Goal: Download file/media

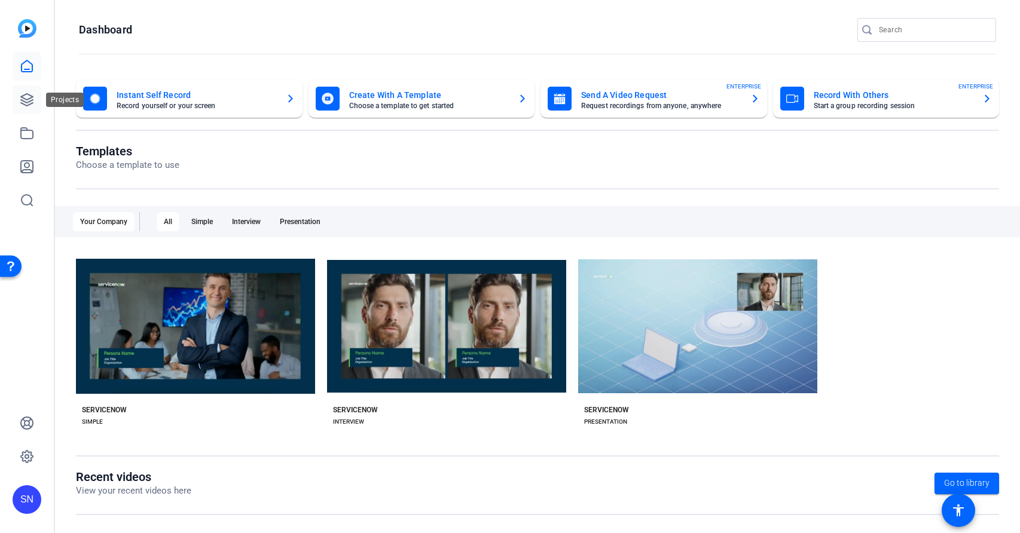
click at [35, 110] on link at bounding box center [27, 99] width 29 height 29
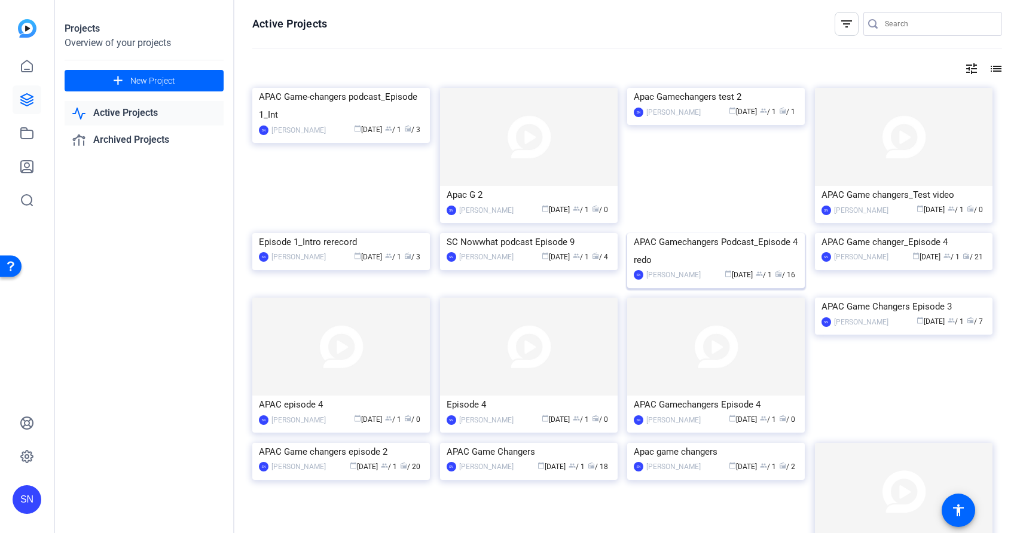
click at [695, 233] on img at bounding box center [716, 233] width 178 height 0
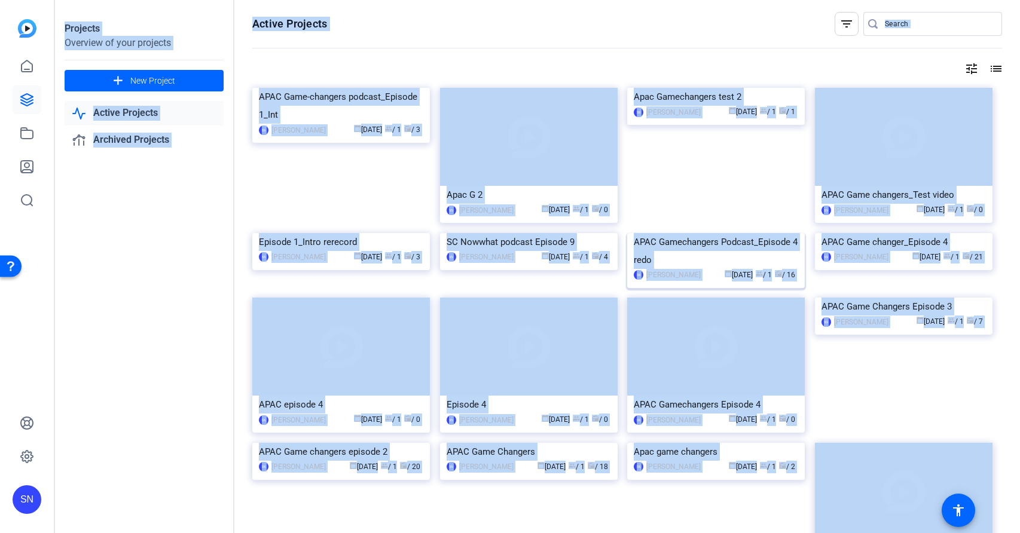
click at [695, 309] on div "Projects Overview of your projects add New Project Active Projects Archived Pro…" at bounding box center [537, 266] width 965 height 533
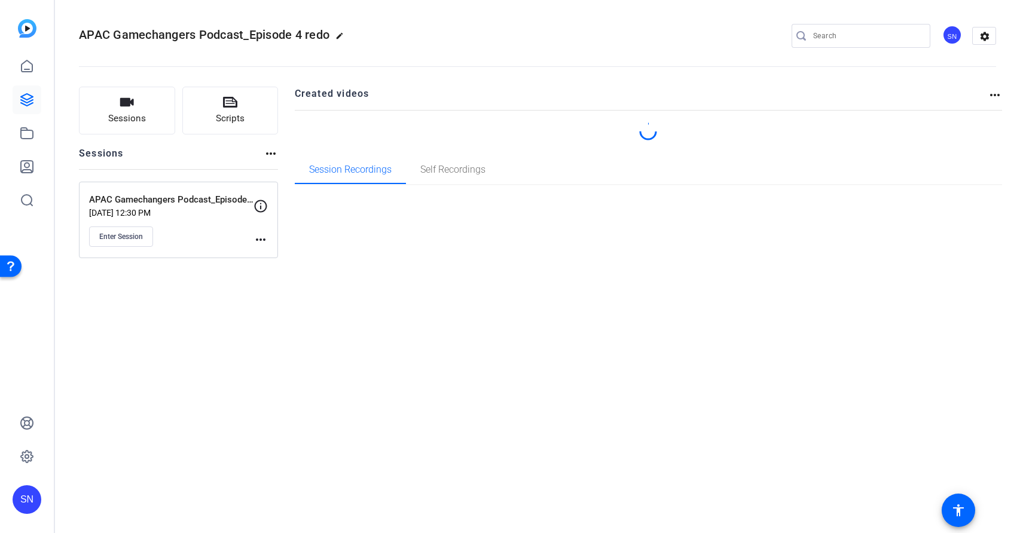
click at [468, 35] on div "APAC Gamechangers Podcast_Episode 4 redo edit SN settings" at bounding box center [537, 36] width 917 height 18
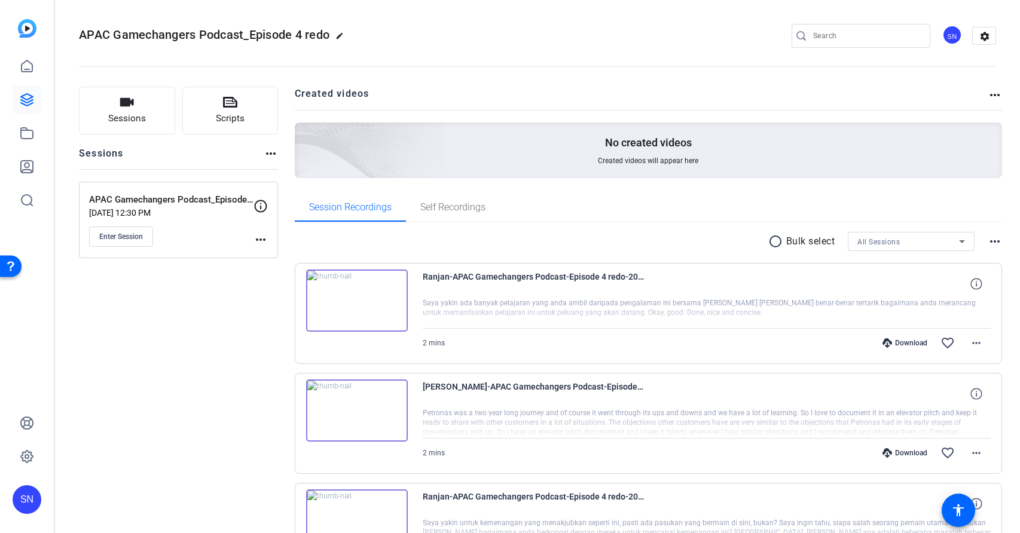
click at [768, 244] on mat-icon "radio_button_unchecked" at bounding box center [777, 241] width 18 height 14
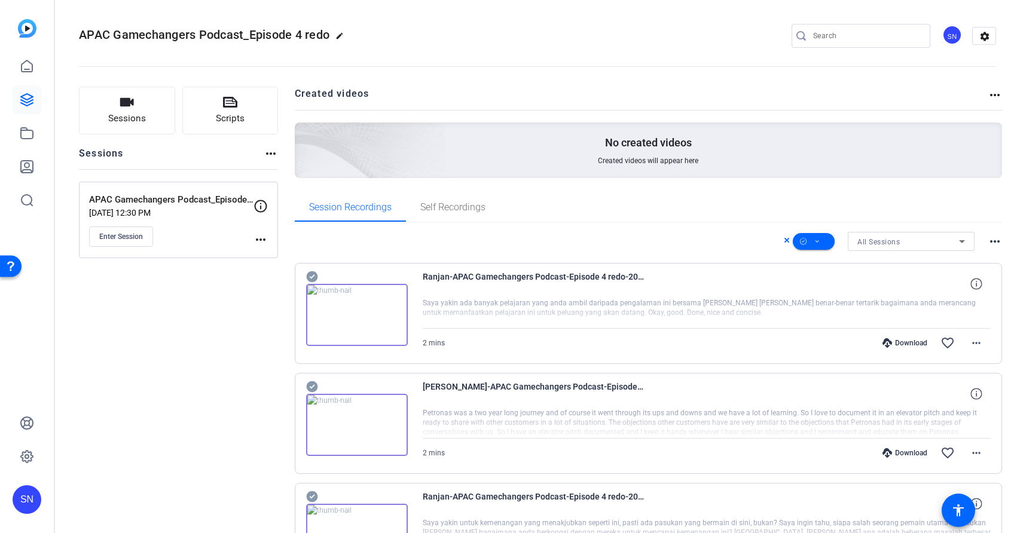
click at [308, 278] on icon at bounding box center [311, 276] width 11 height 11
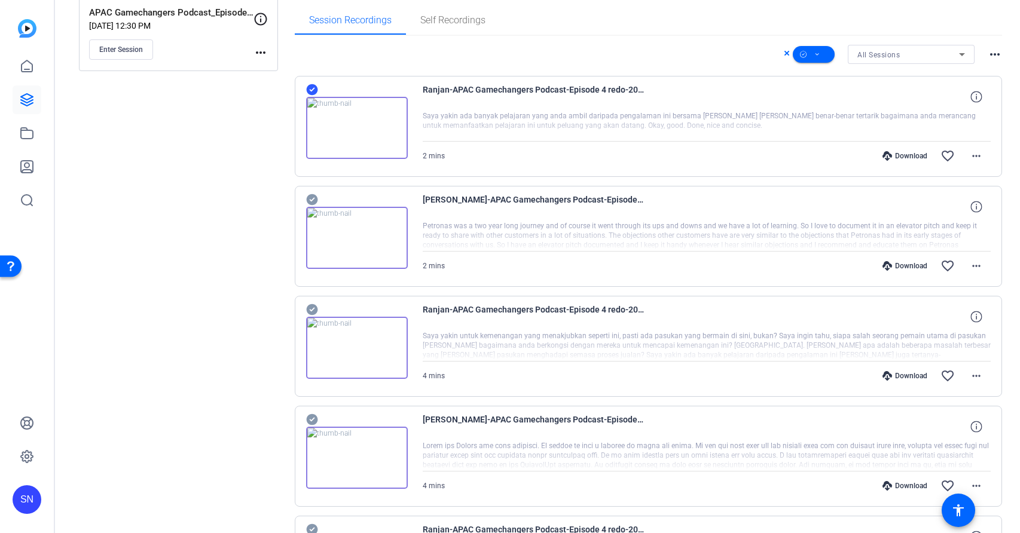
scroll to position [211, 0]
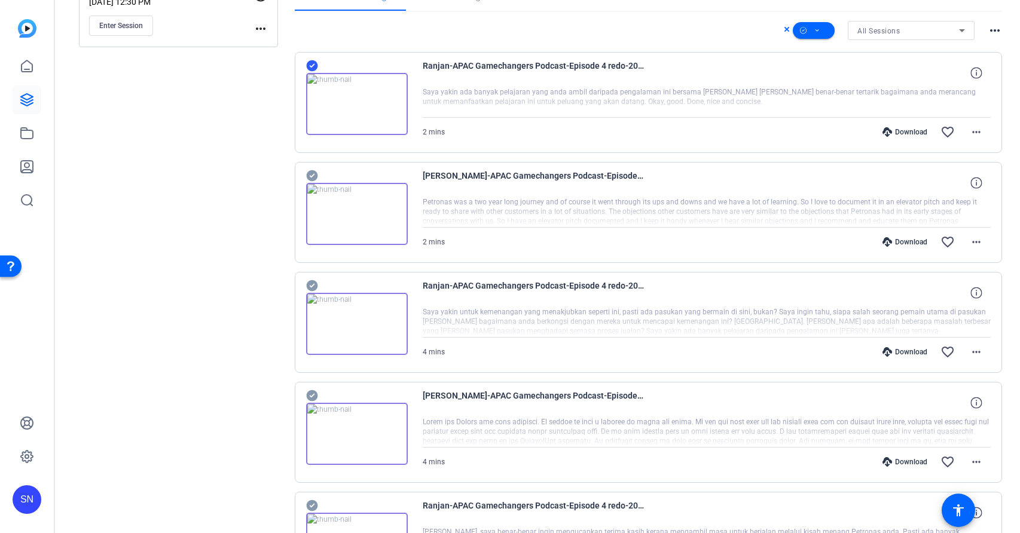
click at [314, 174] on icon at bounding box center [311, 175] width 11 height 11
click at [313, 290] on icon at bounding box center [311, 285] width 11 height 11
click at [309, 392] on icon at bounding box center [311, 395] width 11 height 11
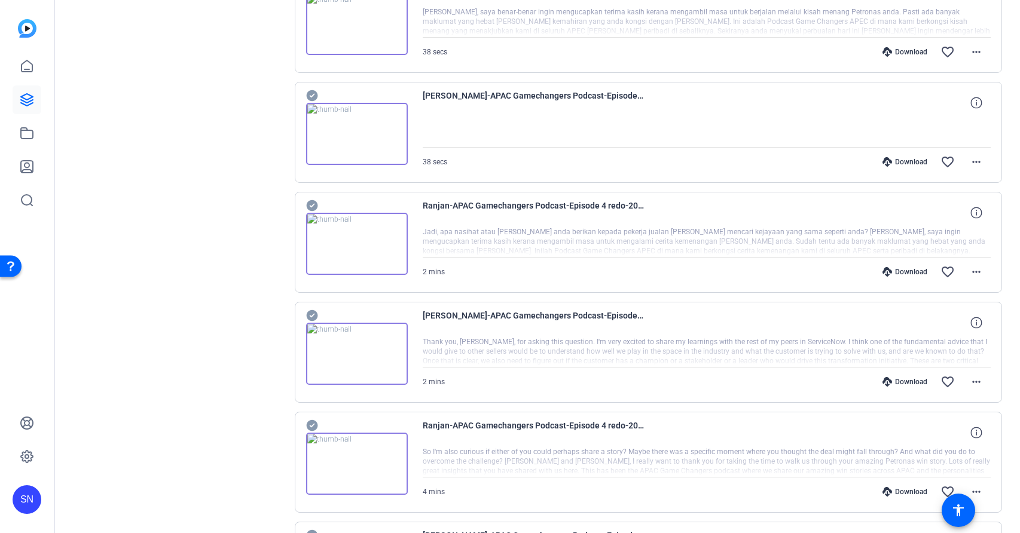
scroll to position [731, 0]
click at [321, 88] on div at bounding box center [357, 126] width 102 height 77
click at [310, 90] on icon at bounding box center [311, 95] width 11 height 11
click at [314, 197] on div "Ranjan-APAC Gamechangers Podcast-Episode 4 redo-2025-09-15-12-54-41-107-1 Jadi,…" at bounding box center [649, 242] width 708 height 101
click at [313, 204] on icon at bounding box center [312, 205] width 12 height 14
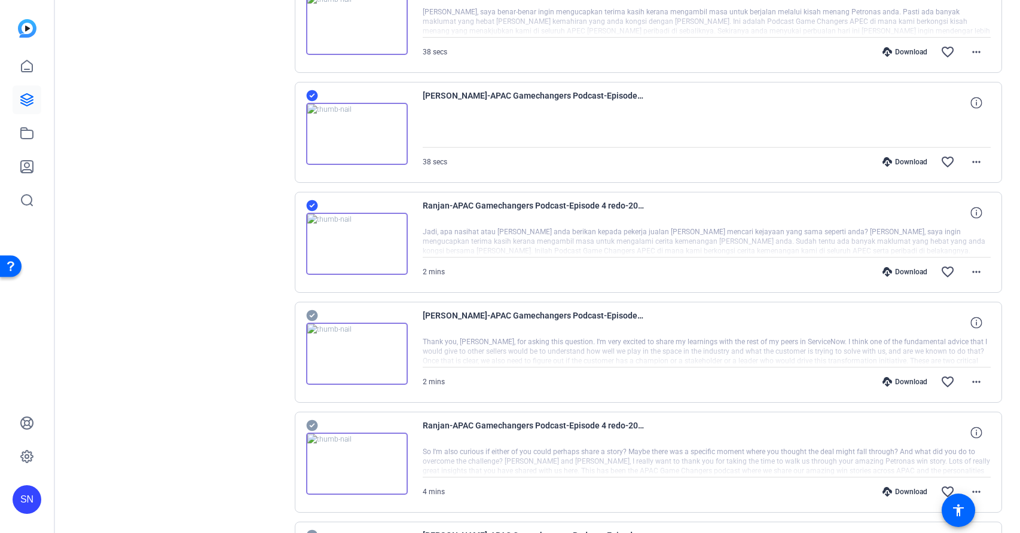
drag, startPoint x: 315, startPoint y: 312, endPoint x: 316, endPoint y: 359, distance: 46.6
click at [315, 312] on icon at bounding box center [311, 315] width 11 height 11
click at [310, 421] on icon at bounding box center [311, 425] width 11 height 11
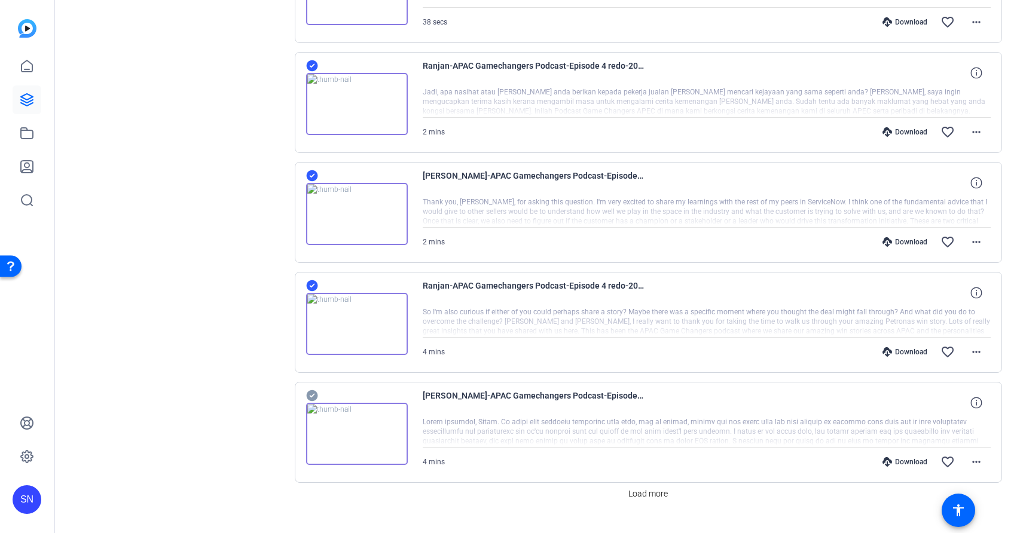
scroll to position [896, 0]
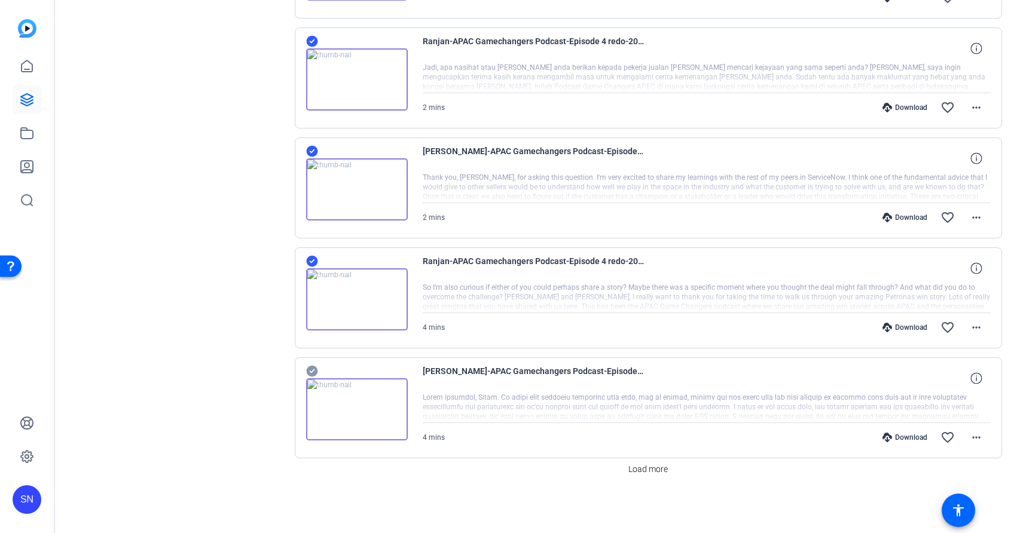
click at [308, 375] on icon at bounding box center [312, 371] width 12 height 14
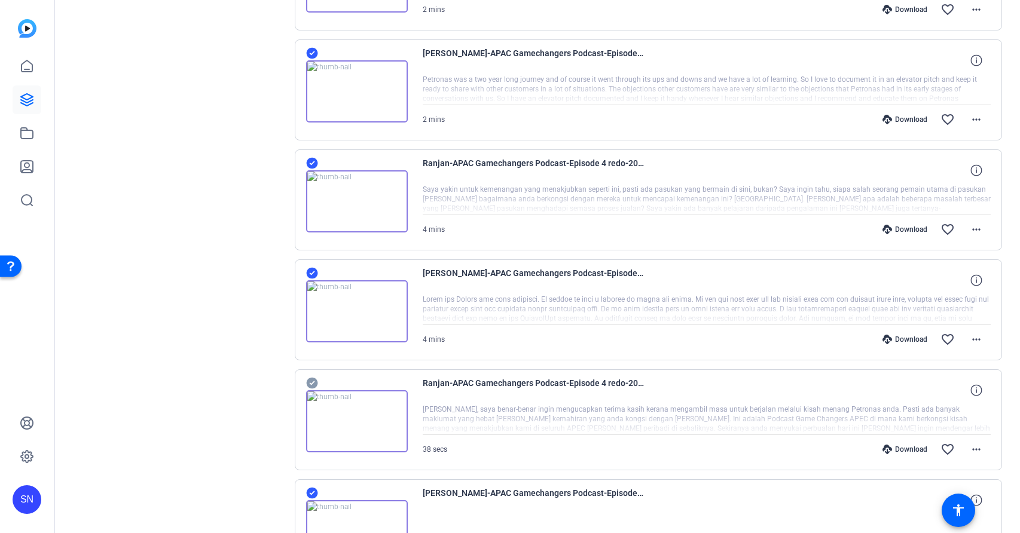
scroll to position [336, 0]
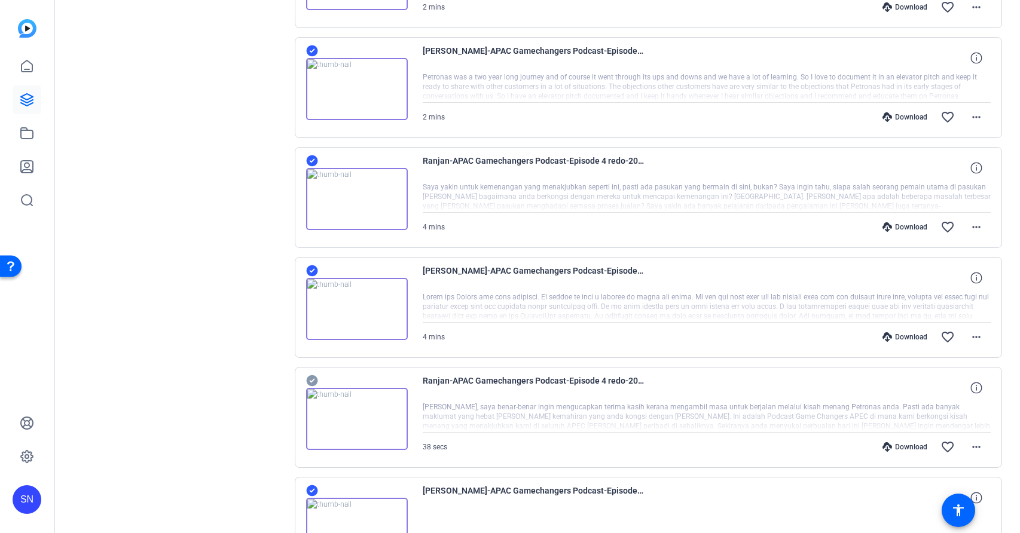
click at [309, 377] on icon at bounding box center [311, 380] width 11 height 11
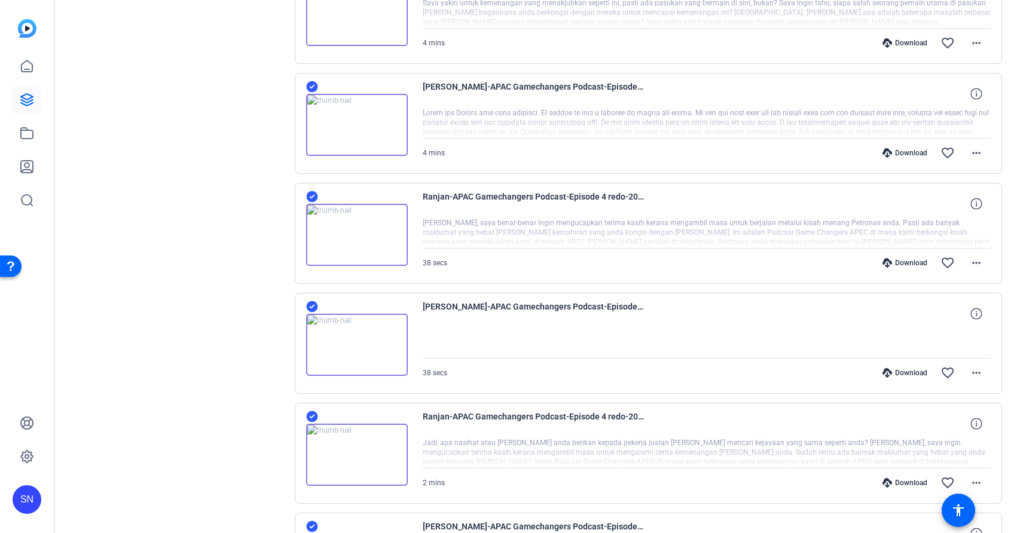
scroll to position [0, 0]
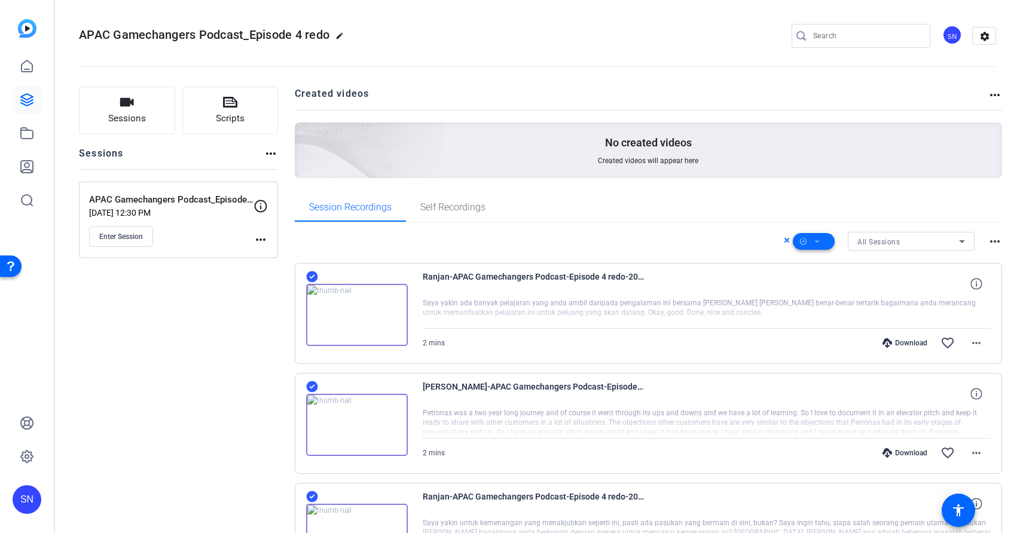
click at [815, 242] on icon at bounding box center [817, 241] width 4 height 2
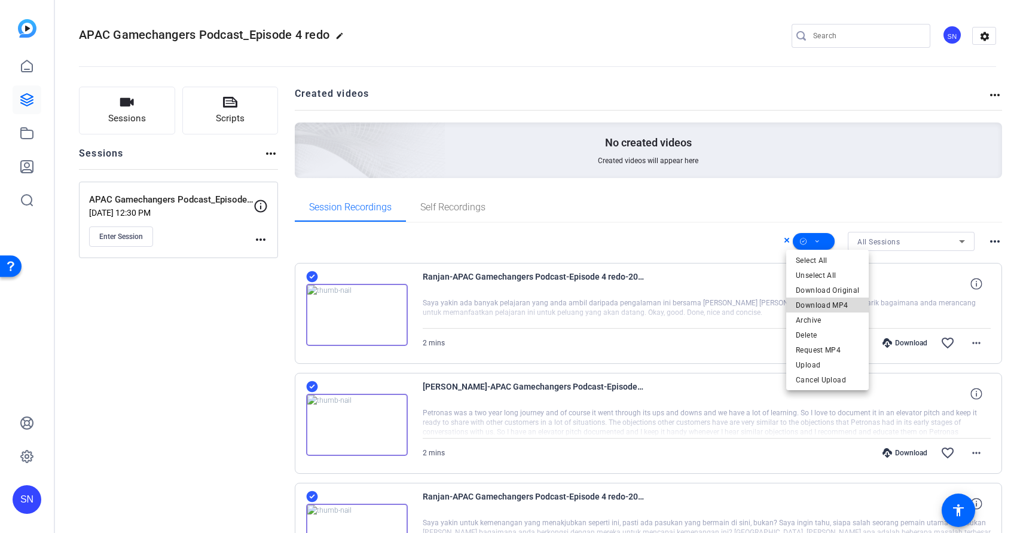
click at [830, 300] on span "Download MP4" at bounding box center [827, 305] width 63 height 14
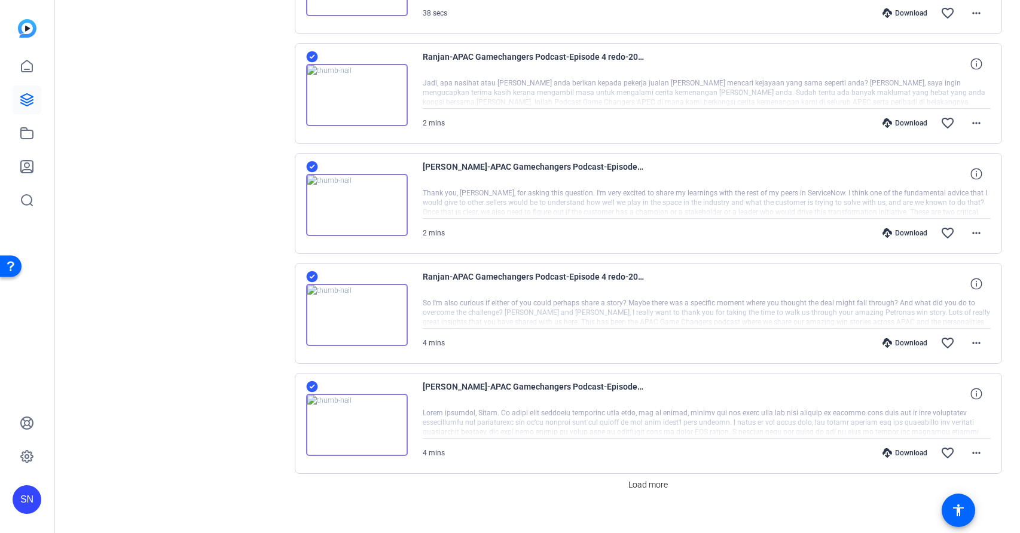
scroll to position [896, 0]
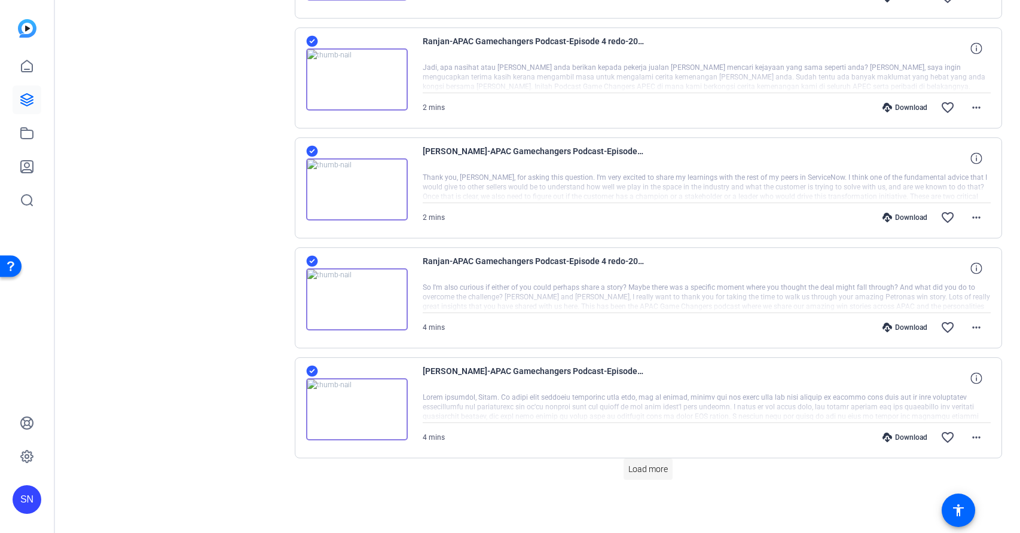
click at [644, 469] on span "Load more" at bounding box center [647, 469] width 39 height 13
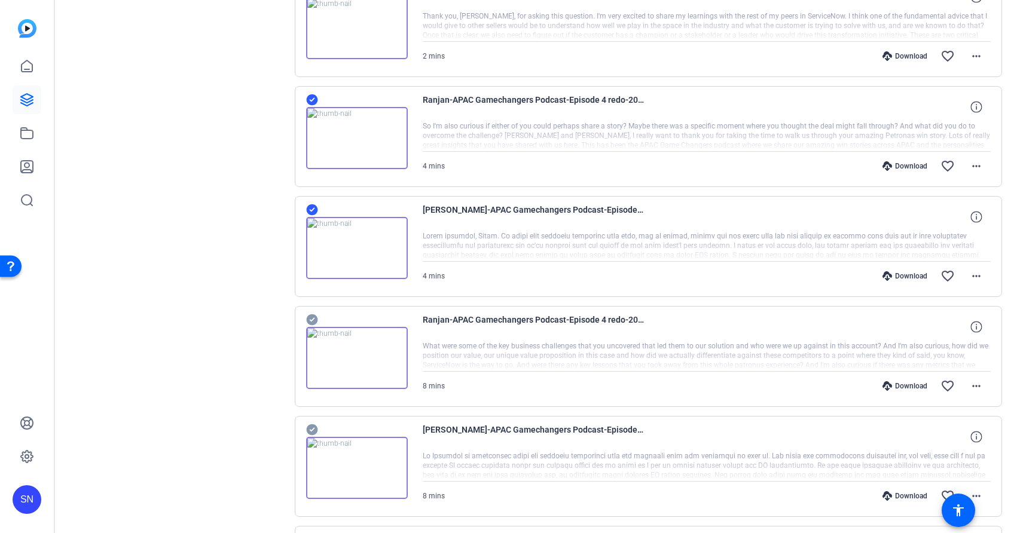
scroll to position [1086, 0]
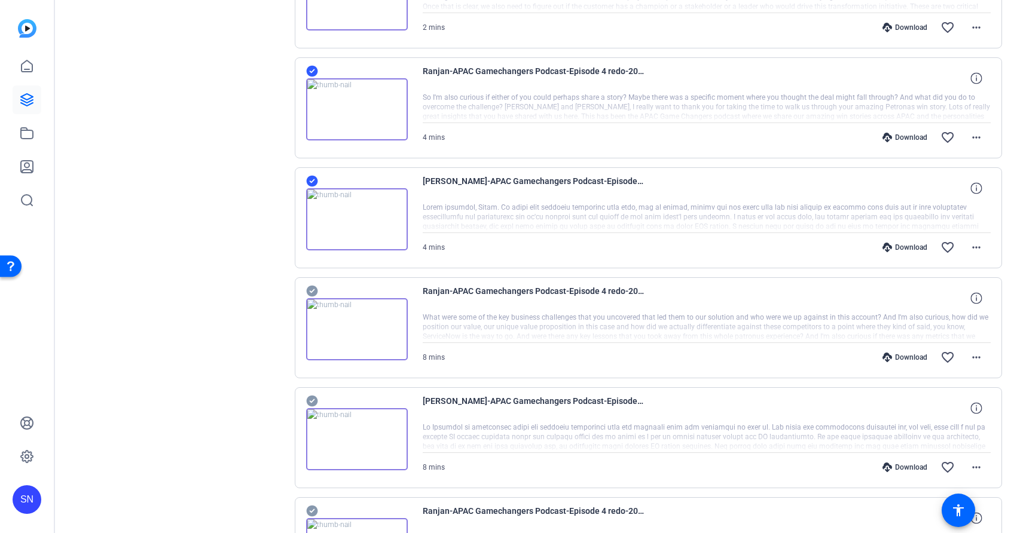
click at [310, 181] on icon at bounding box center [312, 181] width 12 height 14
click at [313, 68] on icon at bounding box center [311, 71] width 11 height 11
click at [310, 290] on icon at bounding box center [312, 291] width 12 height 14
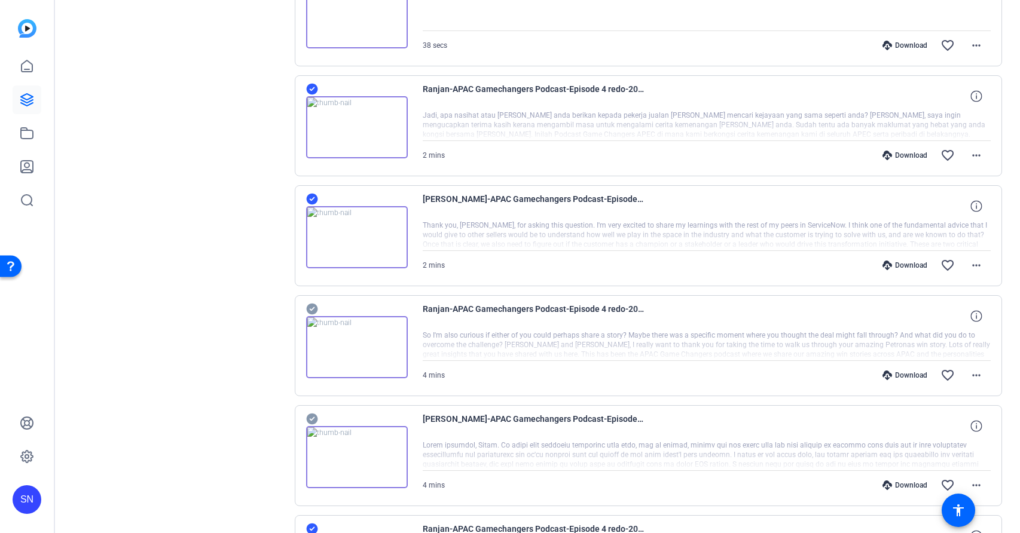
scroll to position [729, 0]
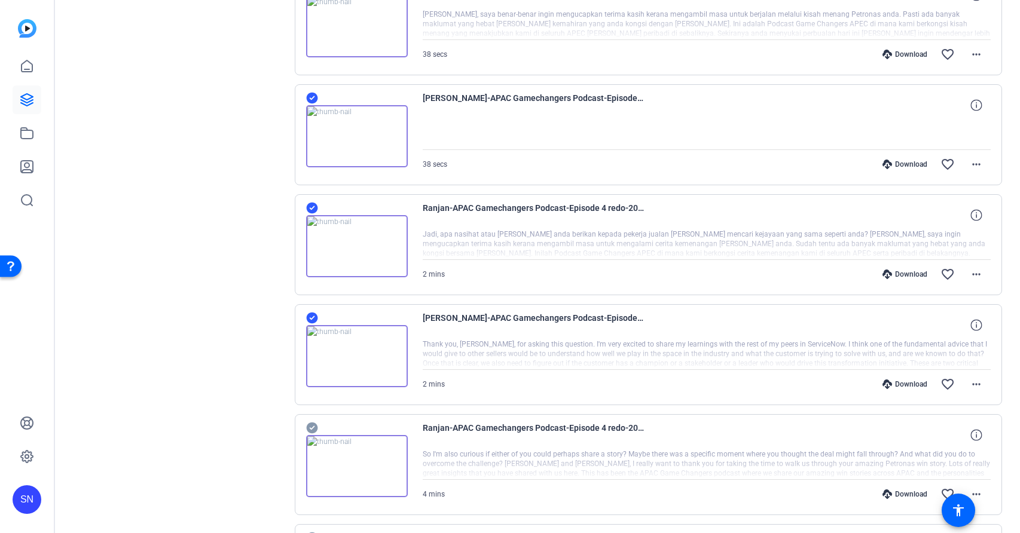
click at [307, 208] on icon at bounding box center [311, 208] width 11 height 11
click at [310, 319] on icon at bounding box center [312, 318] width 12 height 14
click at [310, 96] on icon at bounding box center [311, 98] width 11 height 11
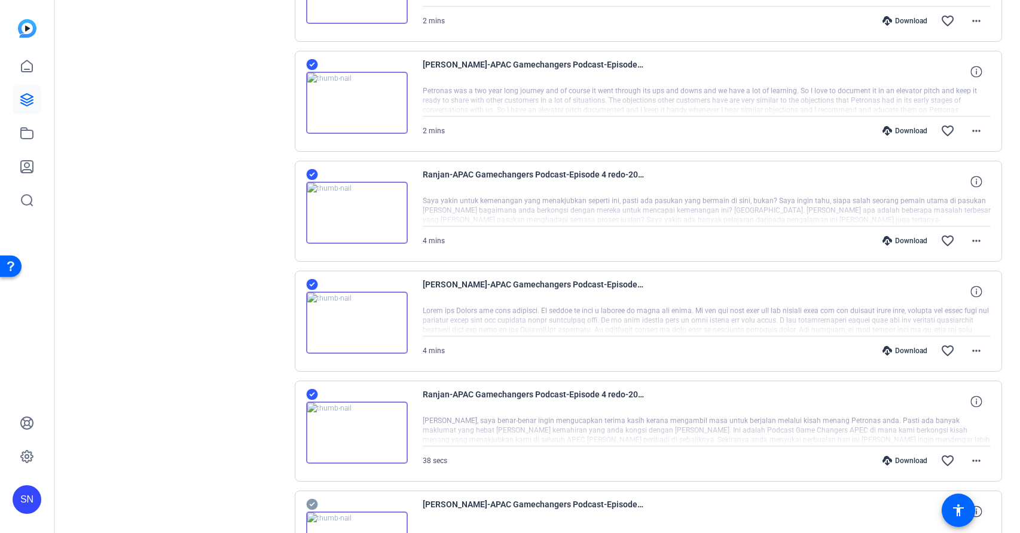
scroll to position [316, 0]
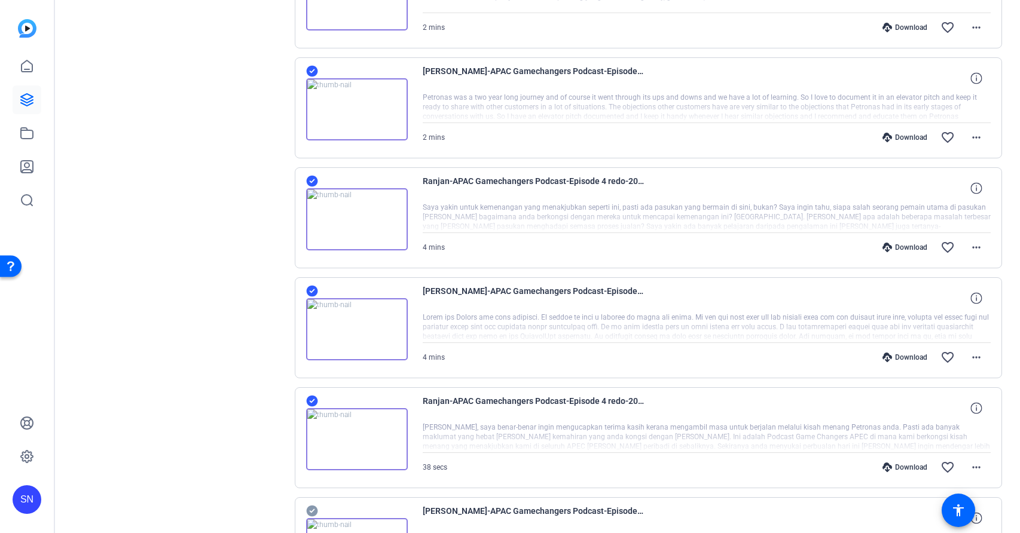
click at [313, 403] on icon at bounding box center [311, 401] width 11 height 11
click at [310, 288] on icon at bounding box center [311, 291] width 11 height 11
click at [311, 179] on icon at bounding box center [311, 181] width 11 height 11
click at [316, 71] on icon at bounding box center [311, 71] width 11 height 11
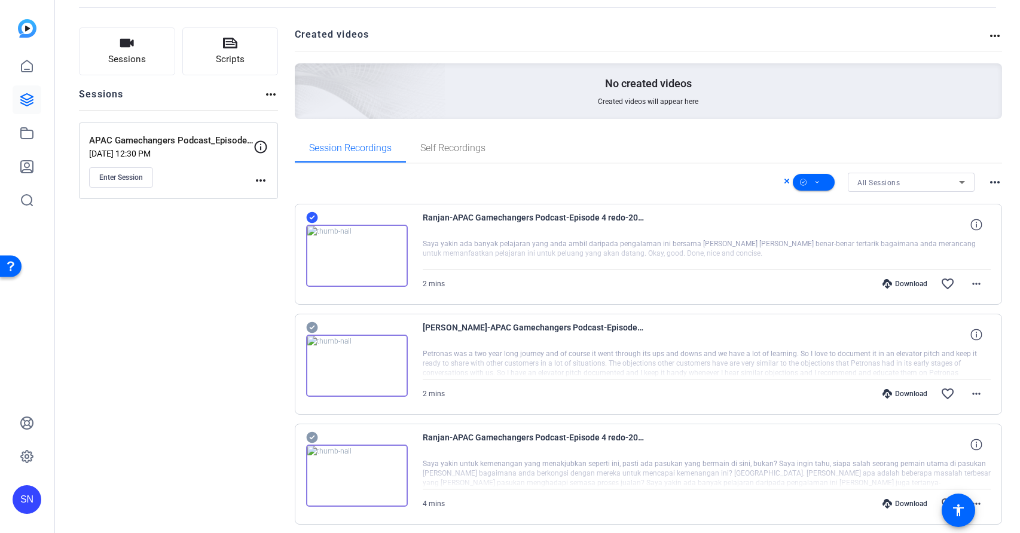
scroll to position [0, 0]
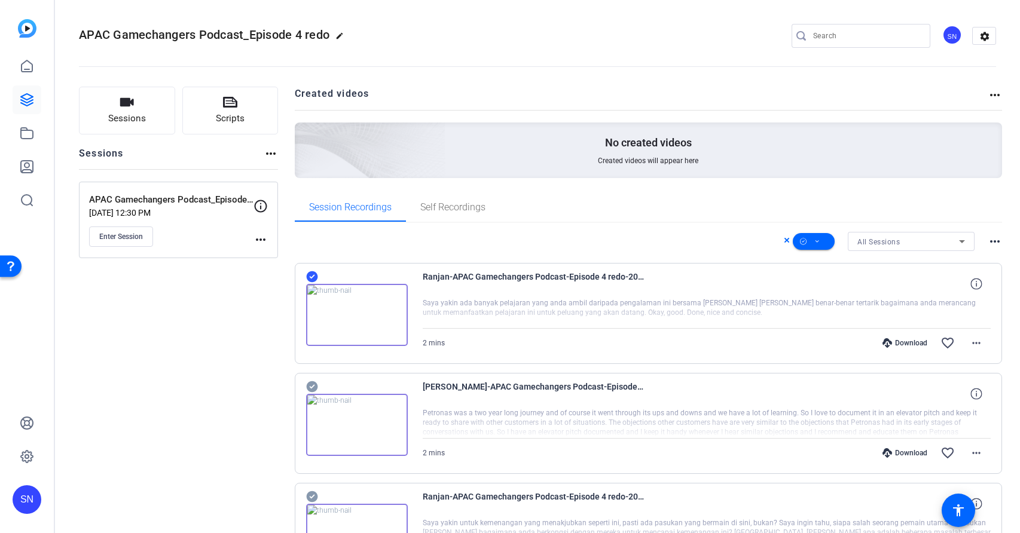
click at [314, 274] on icon at bounding box center [311, 276] width 11 height 11
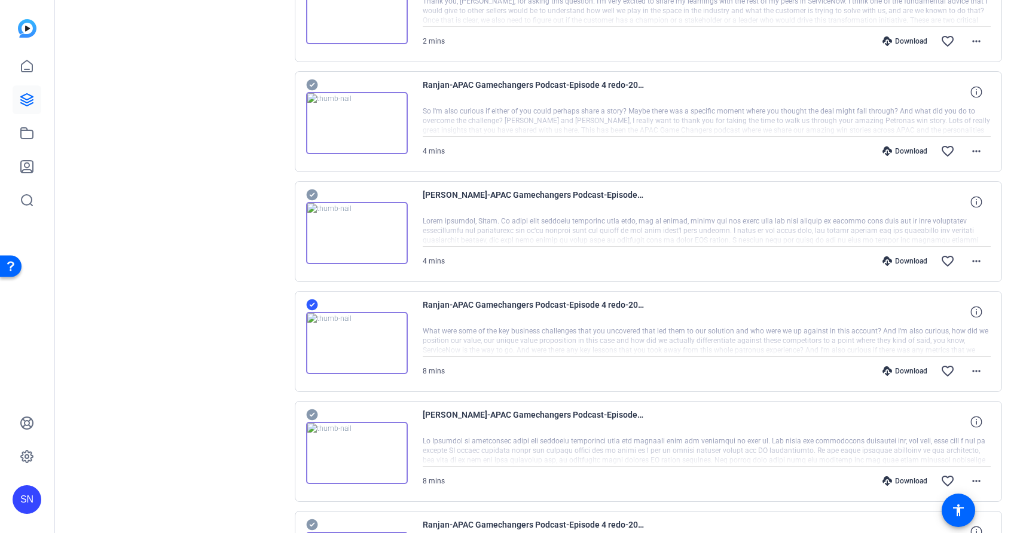
scroll to position [1071, 0]
click at [310, 415] on icon at bounding box center [312, 416] width 12 height 14
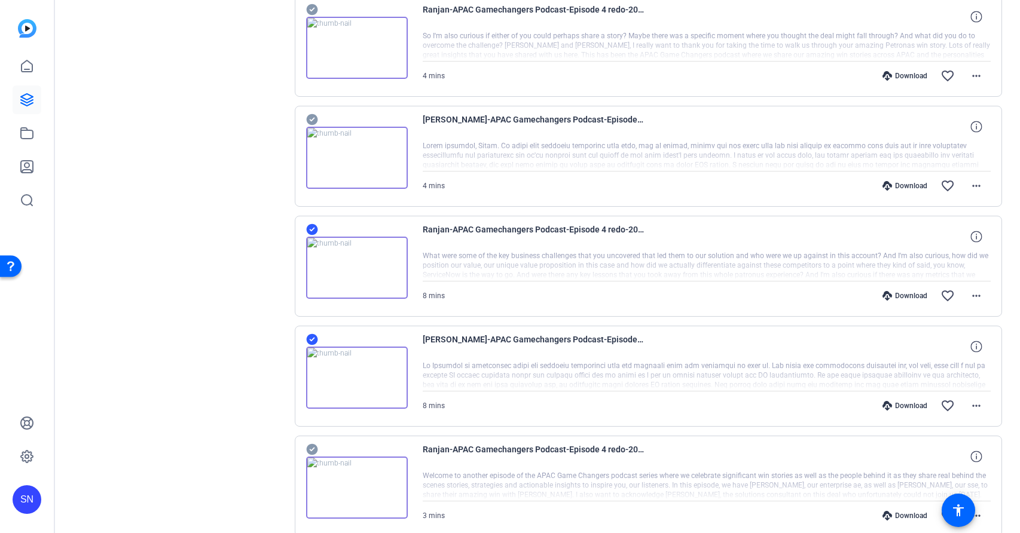
scroll to position [1299, 0]
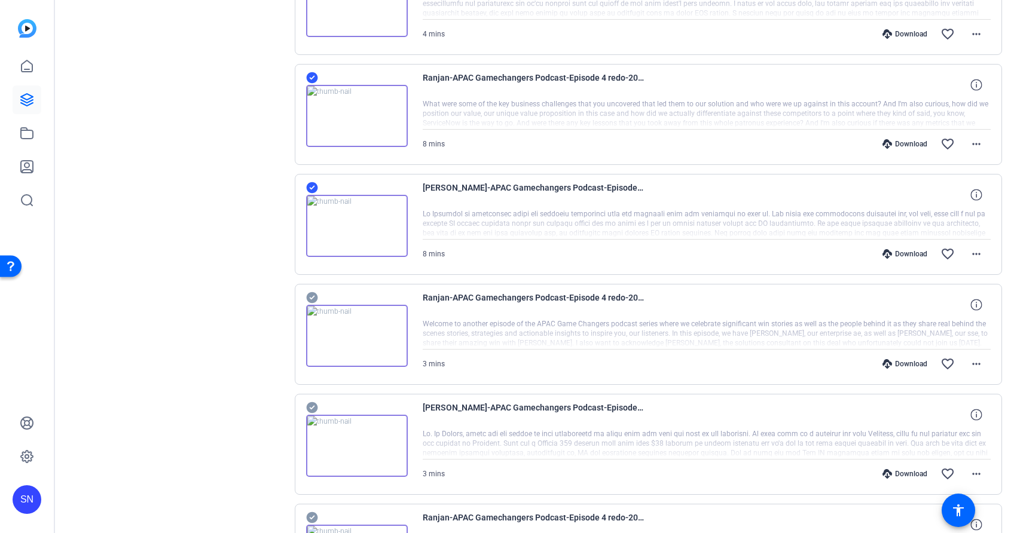
click at [308, 298] on icon at bounding box center [311, 297] width 11 height 11
click at [311, 407] on icon at bounding box center [311, 407] width 11 height 11
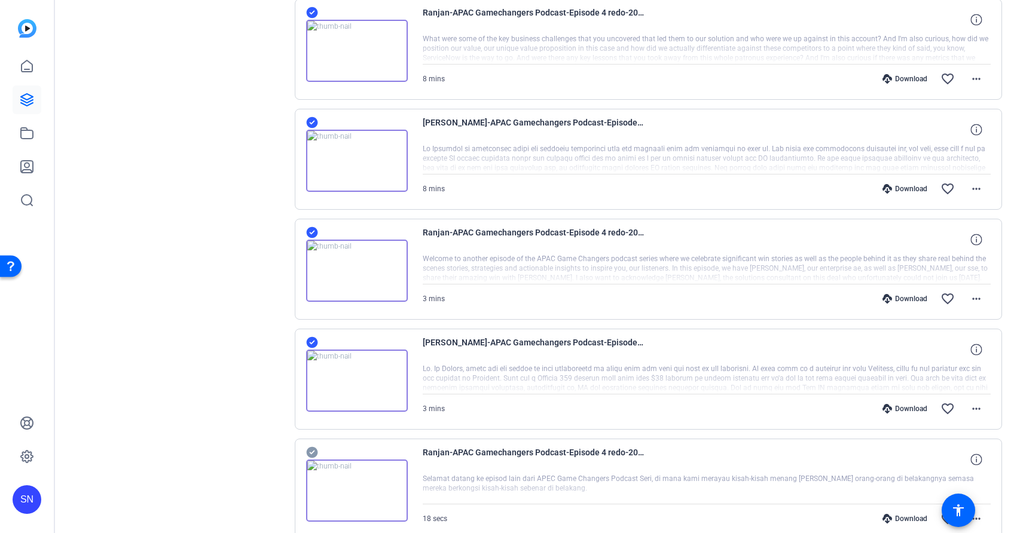
scroll to position [1390, 0]
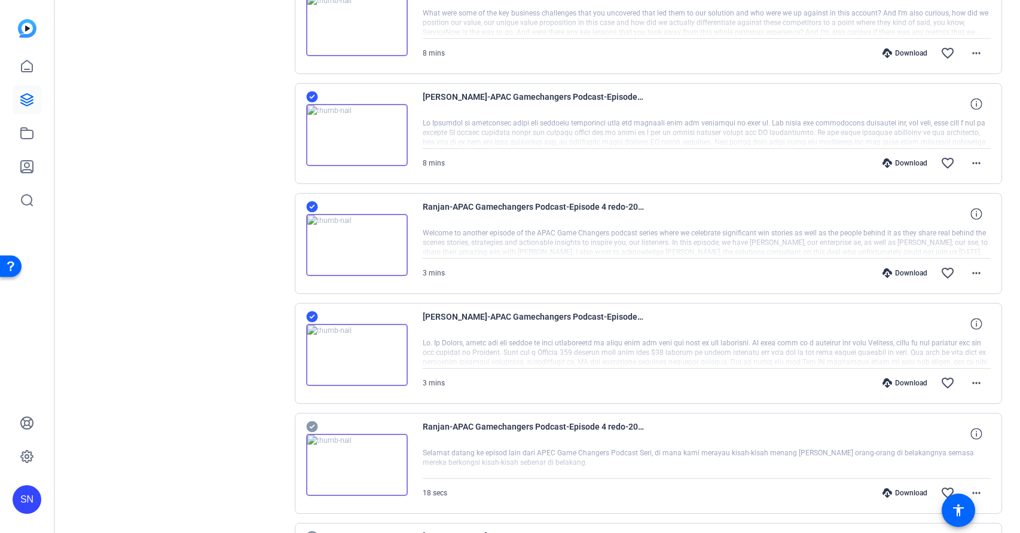
click at [313, 425] on icon at bounding box center [312, 427] width 12 height 14
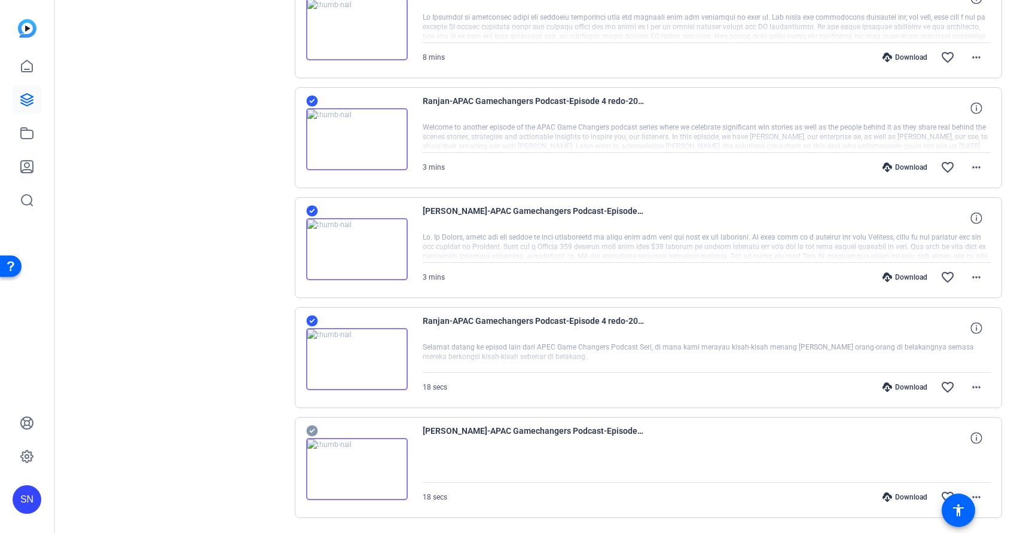
scroll to position [1534, 0]
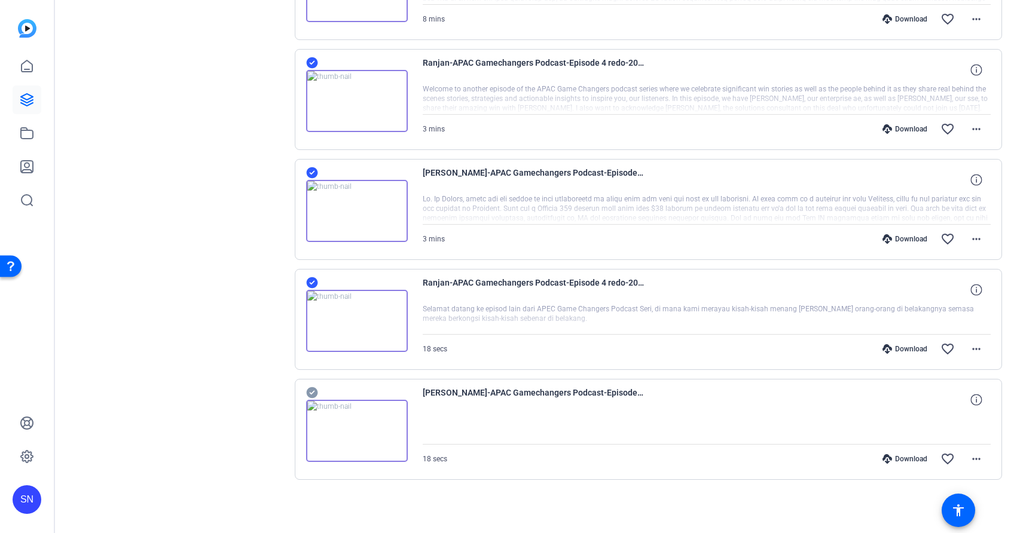
click at [309, 393] on icon at bounding box center [311, 392] width 11 height 11
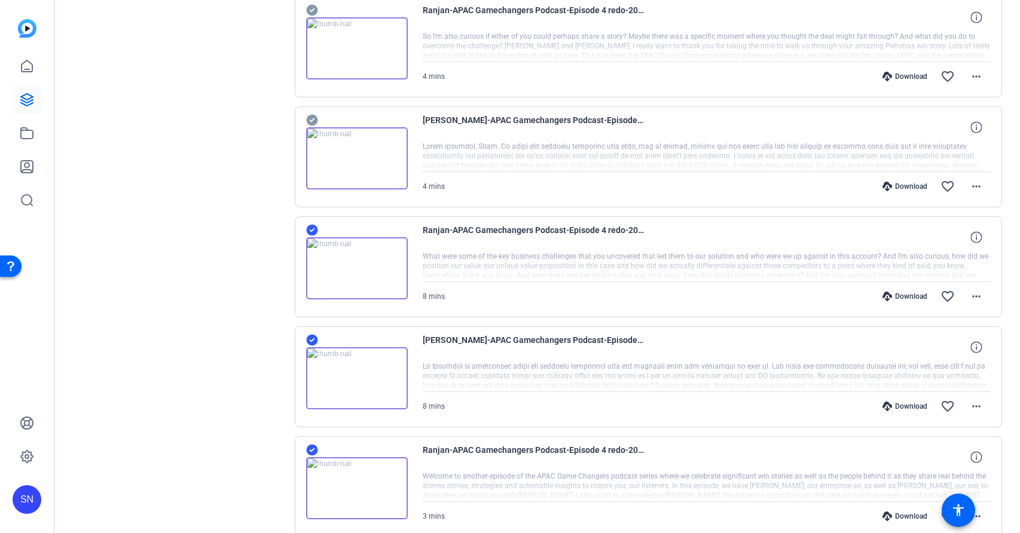
scroll to position [1141, 0]
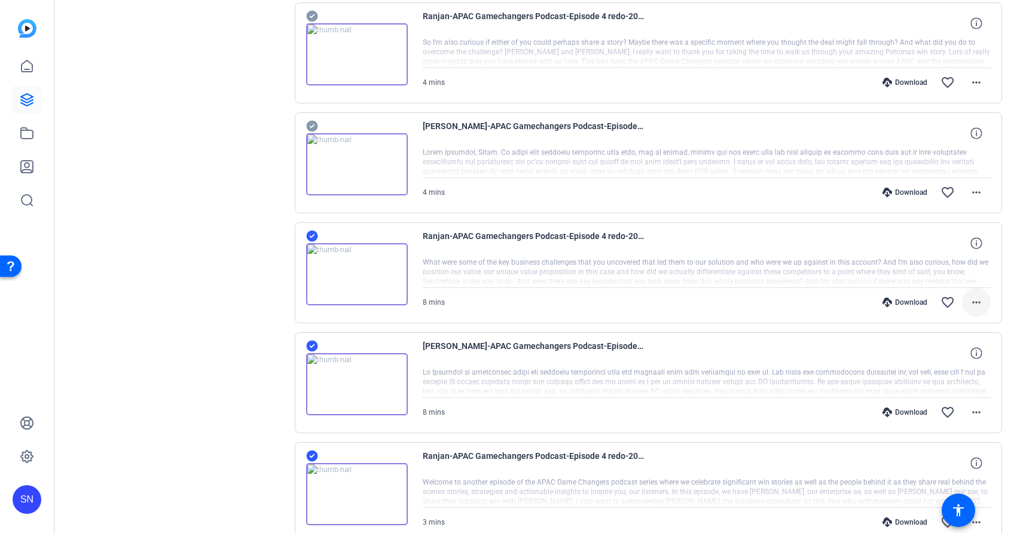
click at [969, 304] on mat-icon "more_horiz" at bounding box center [976, 302] width 14 height 14
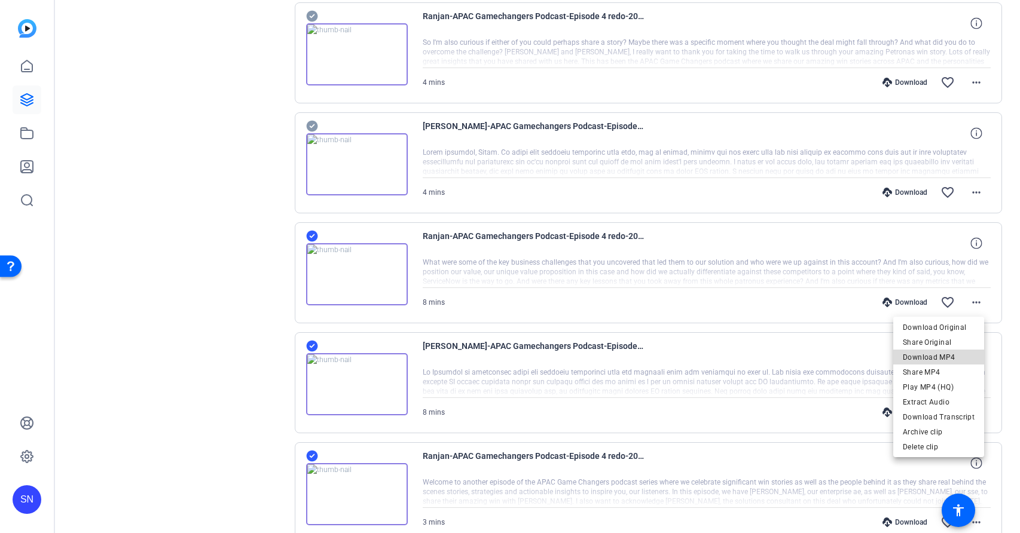
click at [942, 360] on span "Download MP4" at bounding box center [939, 357] width 72 height 14
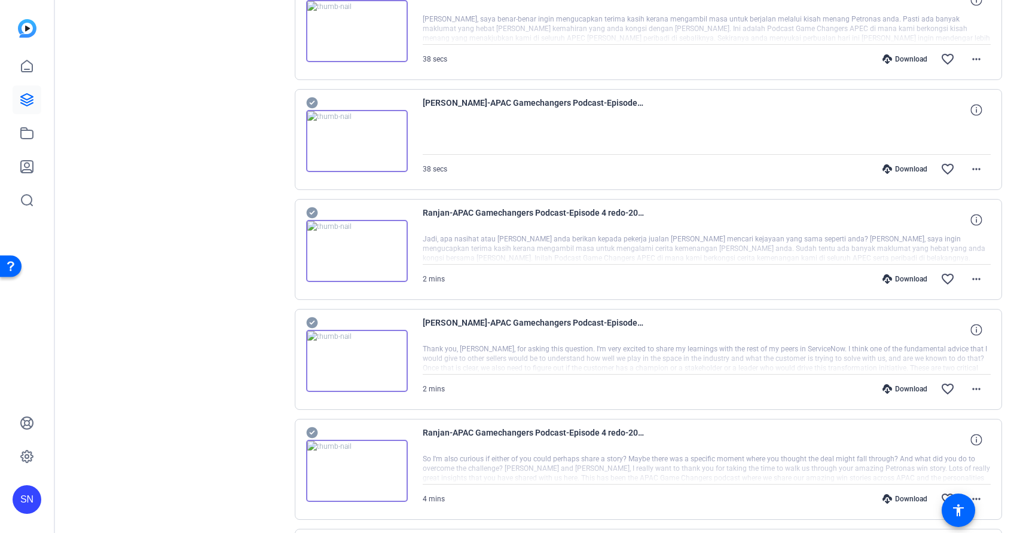
scroll to position [0, 0]
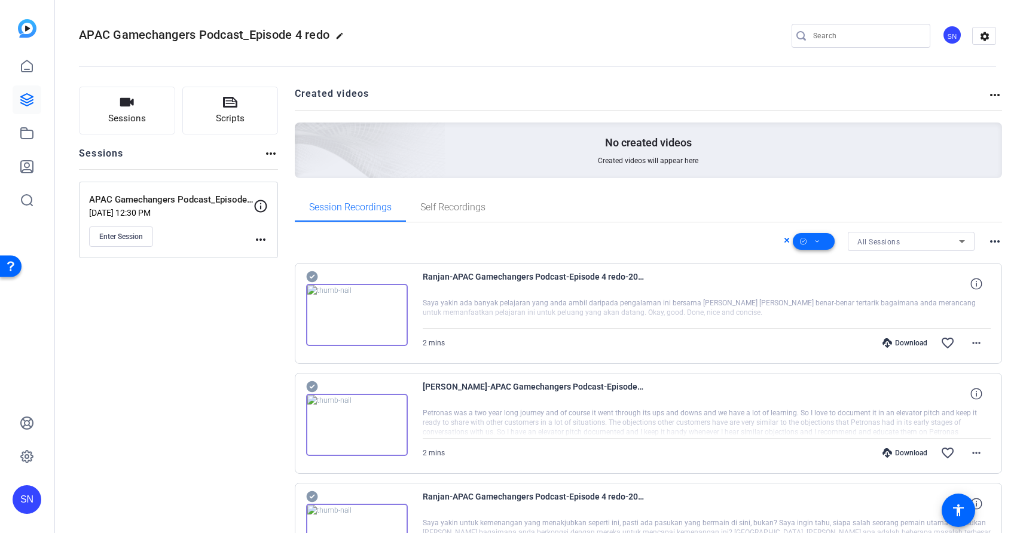
click at [818, 242] on span at bounding box center [814, 241] width 42 height 29
click at [830, 301] on span "Download MP4" at bounding box center [827, 305] width 63 height 14
click at [793, 233] on button at bounding box center [814, 241] width 42 height 17
click at [707, 61] on div at bounding box center [510, 266] width 1020 height 533
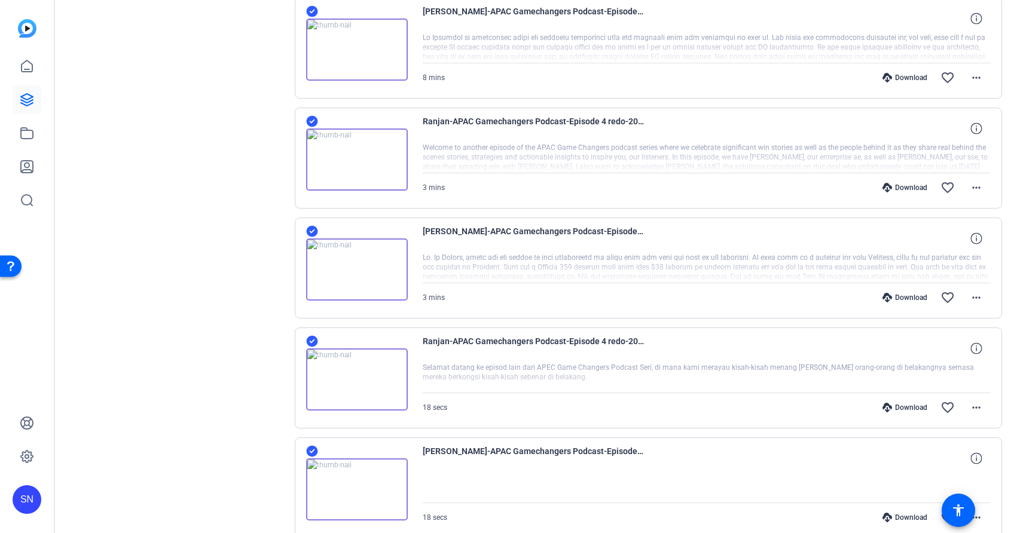
scroll to position [1534, 0]
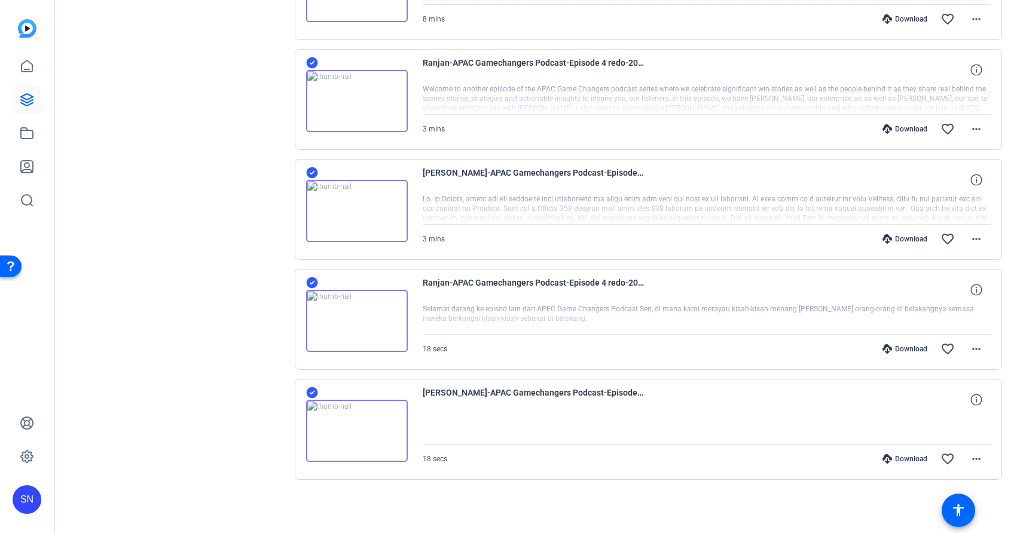
click at [310, 393] on icon at bounding box center [312, 393] width 12 height 14
click at [310, 283] on icon at bounding box center [312, 283] width 12 height 14
click at [311, 170] on icon at bounding box center [311, 172] width 11 height 11
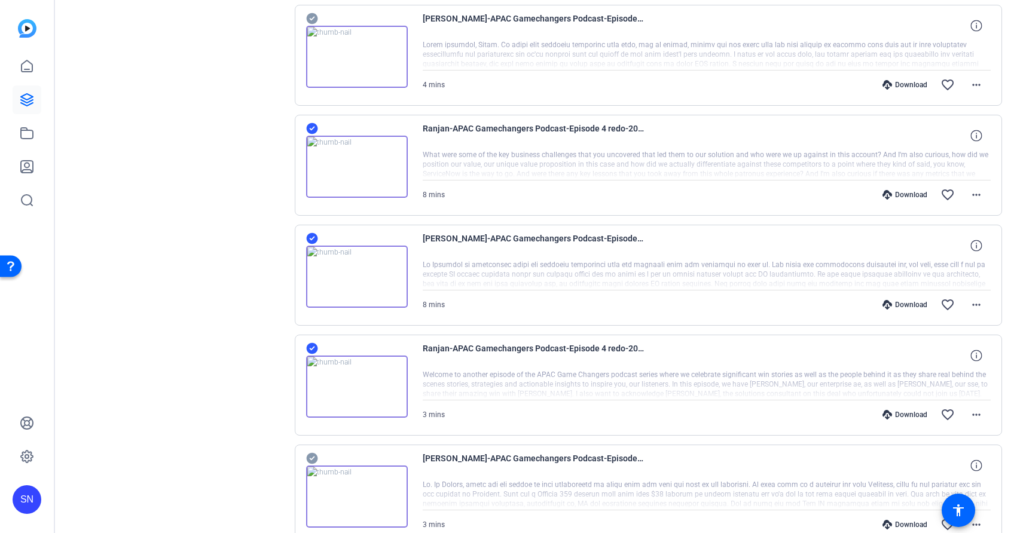
scroll to position [1212, 0]
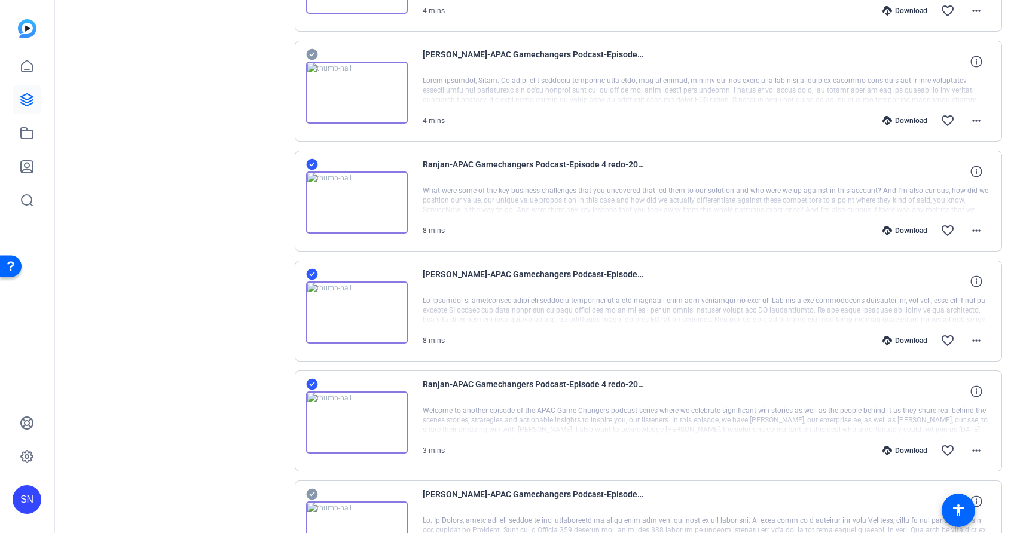
click at [310, 384] on icon at bounding box center [311, 384] width 11 height 11
click at [308, 272] on icon at bounding box center [311, 274] width 11 height 11
click at [311, 164] on icon at bounding box center [311, 164] width 11 height 11
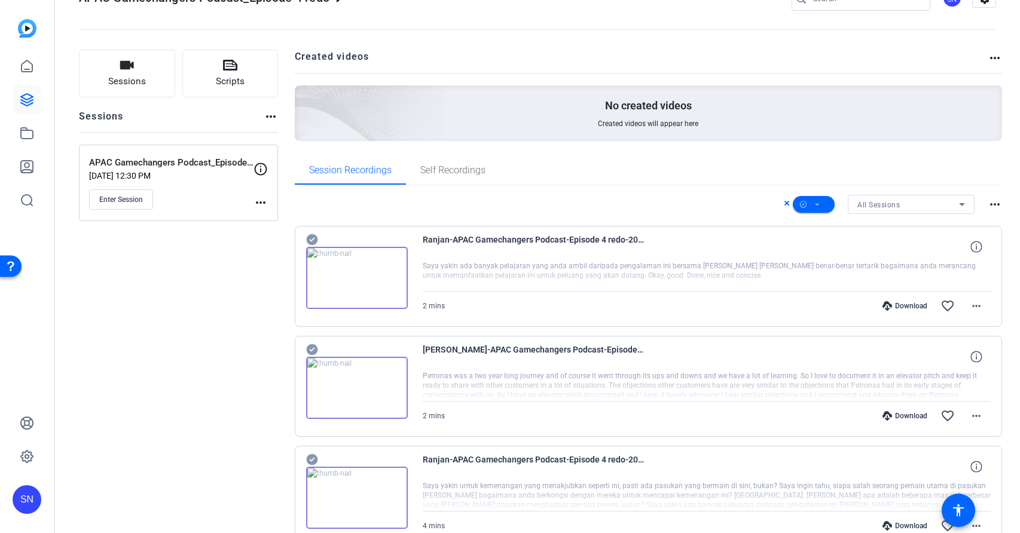
scroll to position [0, 0]
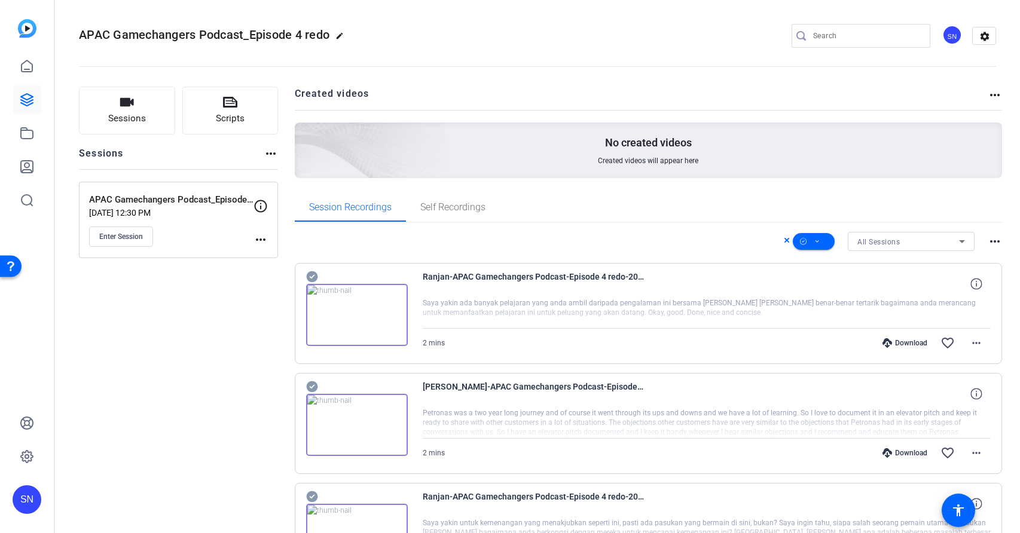
click at [544, 233] on div "All Sessions more_horiz" at bounding box center [649, 241] width 708 height 19
